Goal: Transaction & Acquisition: Book appointment/travel/reservation

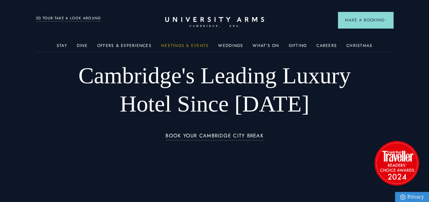
click at [190, 43] on link "Meetings & Events" at bounding box center [184, 47] width 47 height 9
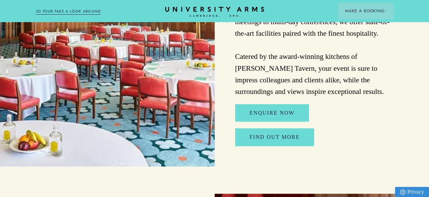
scroll to position [1740, 0]
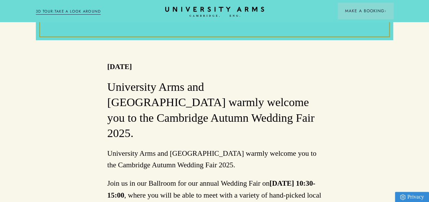
scroll to position [300, 0]
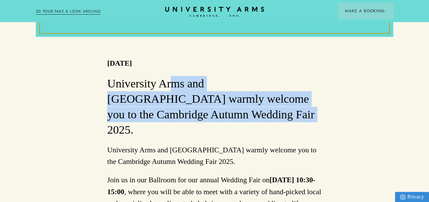
drag, startPoint x: 171, startPoint y: 90, endPoint x: 226, endPoint y: 119, distance: 62.1
click at [226, 119] on h3 "University Arms and [GEOGRAPHIC_DATA] warmly welcome you to the Cambridge Autum…" at bounding box center [214, 107] width 214 height 62
drag, startPoint x: 226, startPoint y: 119, endPoint x: 221, endPoint y: 121, distance: 6.0
click at [221, 121] on h3 "University Arms and [GEOGRAPHIC_DATA] warmly welcome you to the Cambridge Autum…" at bounding box center [214, 107] width 214 height 62
click at [211, 124] on h3 "University Arms and [GEOGRAPHIC_DATA] warmly welcome you to the Cambridge Autum…" at bounding box center [214, 107] width 214 height 62
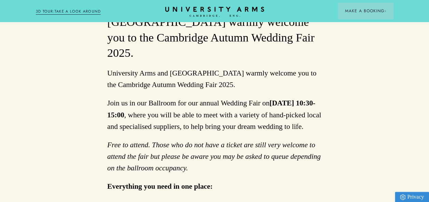
scroll to position [378, 0]
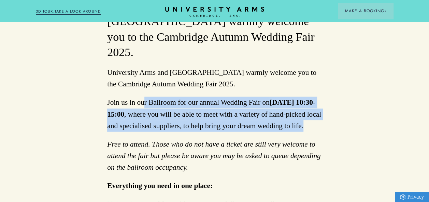
drag, startPoint x: 146, startPoint y: 88, endPoint x: 209, endPoint y: 125, distance: 72.9
click at [209, 125] on p "Join us in our Ballroom for our annual Wedding Fair [DATE][DATE] 10:30-15:00 , …" at bounding box center [214, 114] width 214 height 35
drag, startPoint x: 209, startPoint y: 125, endPoint x: 202, endPoint y: 126, distance: 7.0
click at [202, 126] on p "Join us in our Ballroom for our annual Wedding Fair [DATE][DATE] 10:30-15:00 , …" at bounding box center [214, 114] width 214 height 35
click at [190, 123] on p "Join us in our Ballroom for our annual Wedding Fair [DATE][DATE] 10:30-15:00 , …" at bounding box center [214, 114] width 214 height 35
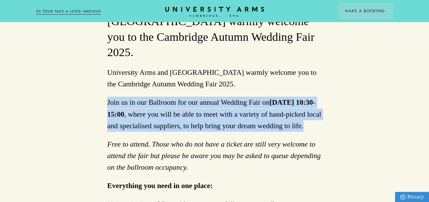
drag, startPoint x: 190, startPoint y: 123, endPoint x: 93, endPoint y: 91, distance: 102.7
drag, startPoint x: 93, startPoint y: 91, endPoint x: 89, endPoint y: 104, distance: 14.2
click at [206, 121] on p "Join us in our Ballroom for our annual Wedding Fair [DATE][DATE] 10:30-15:00 , …" at bounding box center [214, 114] width 214 height 35
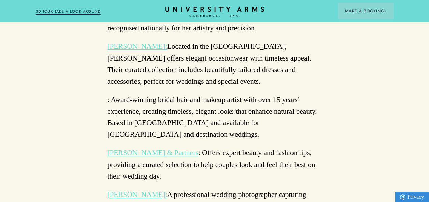
scroll to position [1289, 0]
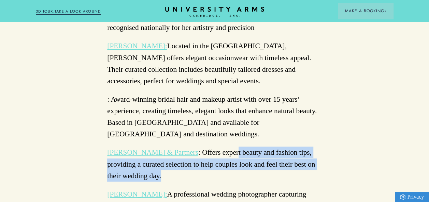
drag, startPoint x: 206, startPoint y: 121, endPoint x: 215, endPoint y: 90, distance: 33.2
drag, startPoint x: 215, startPoint y: 90, endPoint x: 211, endPoint y: 103, distance: 13.8
click at [211, 147] on p "[PERSON_NAME] & Partners : Offers expert beauty and fashion tips, providing a c…" at bounding box center [214, 164] width 214 height 35
click at [208, 147] on p "[PERSON_NAME] & Partners : Offers expert beauty and fashion tips, providing a c…" at bounding box center [214, 164] width 214 height 35
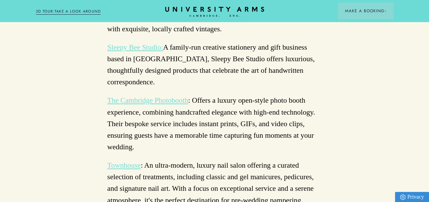
scroll to position [1715, 0]
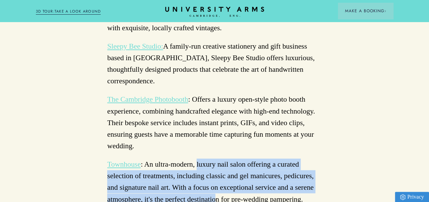
drag, startPoint x: 197, startPoint y: 75, endPoint x: 216, endPoint y: 109, distance: 38.8
click at [216, 159] on p "Townhouse : An ultra-modern, luxury nail salon offering a curated selection of …" at bounding box center [214, 182] width 214 height 47
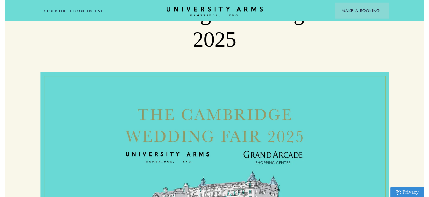
scroll to position [0, 0]
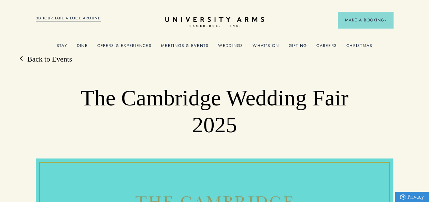
click at [357, 45] on link "Christmas" at bounding box center [359, 47] width 26 height 9
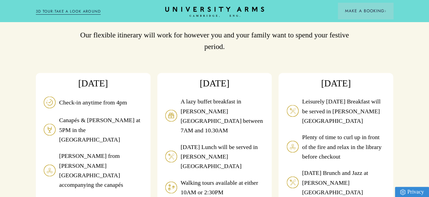
scroll to position [585, 0]
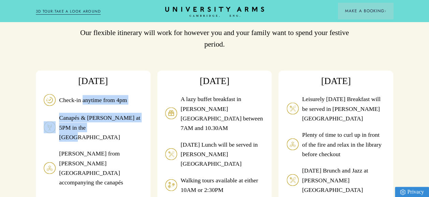
drag, startPoint x: 82, startPoint y: 70, endPoint x: 108, endPoint y: 94, distance: 35.0
click at [108, 94] on ul "Check-in anytime from 4pm Canapés & [PERSON_NAME] at 5PM in the Drawing Room [P…" at bounding box center [93, 163] width 99 height 139
click at [108, 113] on p "Canapés & [PERSON_NAME] at 5PM in the [GEOGRAPHIC_DATA]" at bounding box center [100, 127] width 83 height 29
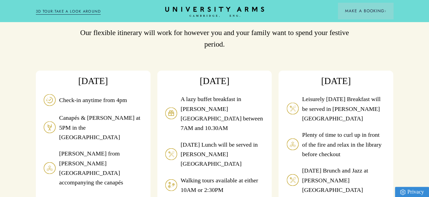
drag, startPoint x: 108, startPoint y: 95, endPoint x: 96, endPoint y: 44, distance: 53.3
click at [96, 71] on div "[DATE] Check-in anytime from 4pm Canapés & [PERSON_NAME] at 5PM in the Drawing …" at bounding box center [93, 158] width 115 height 174
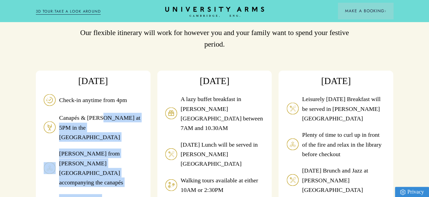
drag, startPoint x: 120, startPoint y: 148, endPoint x: 100, endPoint y: 82, distance: 68.8
click at [100, 94] on ul "Check-in anytime from 4pm Canapés & [PERSON_NAME] at 5PM in the Drawing Room [P…" at bounding box center [93, 163] width 99 height 139
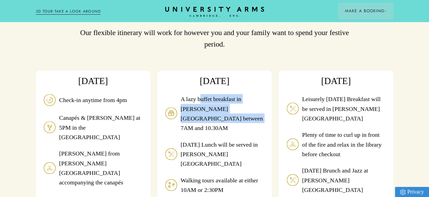
drag, startPoint x: 204, startPoint y: 66, endPoint x: 235, endPoint y: 87, distance: 37.5
click at [235, 94] on p "A lazy buffet breakfast in [PERSON_NAME][GEOGRAPHIC_DATA] between 7AM and 10.30…" at bounding box center [221, 113] width 83 height 39
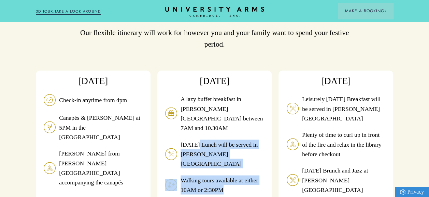
drag, startPoint x: 235, startPoint y: 87, endPoint x: 256, endPoint y: 141, distance: 57.5
click at [256, 141] on ul "A lazy buffet breakfast in [PERSON_NAME][GEOGRAPHIC_DATA] between 7AM and 10.30…" at bounding box center [214, 176] width 99 height 165
drag, startPoint x: 256, startPoint y: 141, endPoint x: 242, endPoint y: 145, distance: 13.9
click at [242, 145] on ul "A lazy buffet breakfast in [PERSON_NAME][GEOGRAPHIC_DATA] between 7AM and 10.30…" at bounding box center [214, 176] width 99 height 165
click at [241, 176] on p "Walking tours available at either 10AM or 2:30PM" at bounding box center [221, 185] width 83 height 19
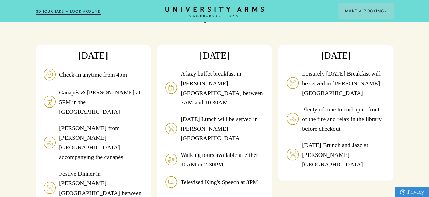
scroll to position [612, 0]
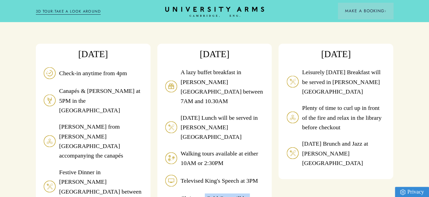
drag, startPoint x: 206, startPoint y: 151, endPoint x: 251, endPoint y: 160, distance: 45.7
drag, startPoint x: 251, startPoint y: 160, endPoint x: 300, endPoint y: 162, distance: 48.8
click at [300, 162] on div "[DATE] Check-in anytime from 4pm Canapés & [PERSON_NAME] at 5PM in the Drawing …" at bounding box center [214, 144] width 357 height 200
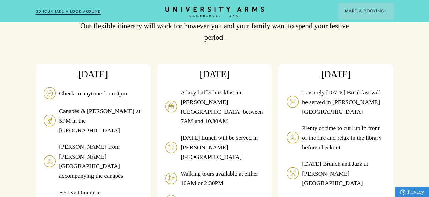
scroll to position [597, 0]
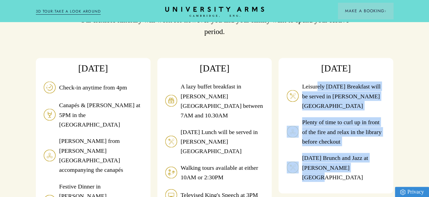
drag, startPoint x: 321, startPoint y: 53, endPoint x: 361, endPoint y: 123, distance: 80.3
click at [361, 123] on ul "Leisurely [DATE] Breakfast will be served in [PERSON_NAME][GEOGRAPHIC_DATA] Ple…" at bounding box center [335, 131] width 99 height 101
drag, startPoint x: 361, startPoint y: 123, endPoint x: 355, endPoint y: 131, distance: 10.0
click at [355, 153] on p "[DATE] Brunch and Jazz at [PERSON_NAME][GEOGRAPHIC_DATA]" at bounding box center [343, 167] width 83 height 29
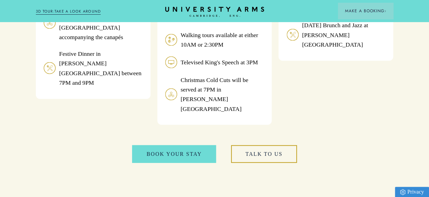
scroll to position [729, 0]
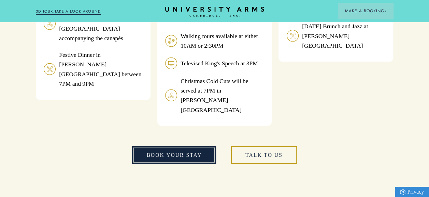
click at [181, 147] on link "book your stay" at bounding box center [174, 155] width 84 height 17
